Goal: Task Accomplishment & Management: Use online tool/utility

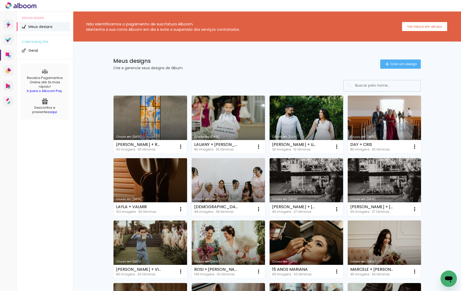
click at [151, 170] on link "Criado em [DATE]" at bounding box center [151, 187] width 74 height 58
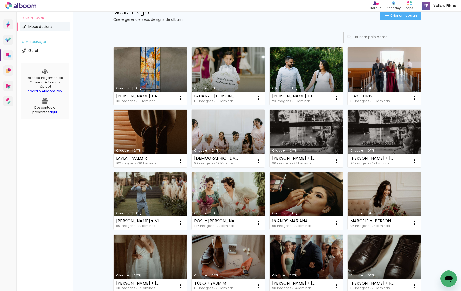
scroll to position [49, 0]
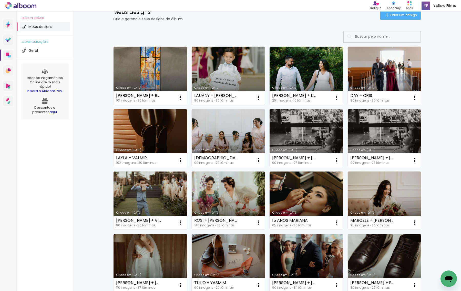
click at [225, 69] on link "Criado em [DATE]" at bounding box center [229, 76] width 74 height 58
